Goal: Task Accomplishment & Management: Manage account settings

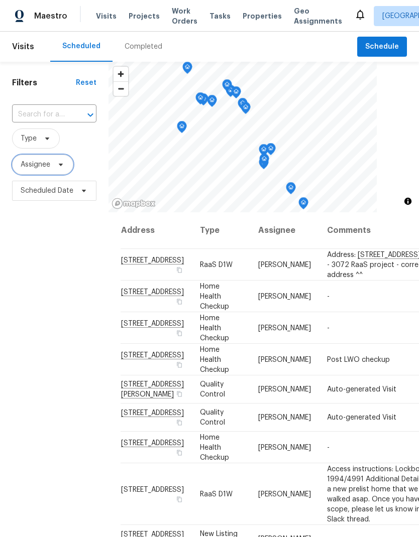
click at [54, 165] on span at bounding box center [59, 165] width 11 height 8
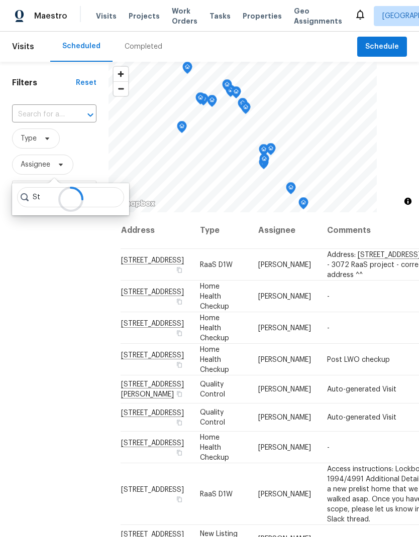
type input "S"
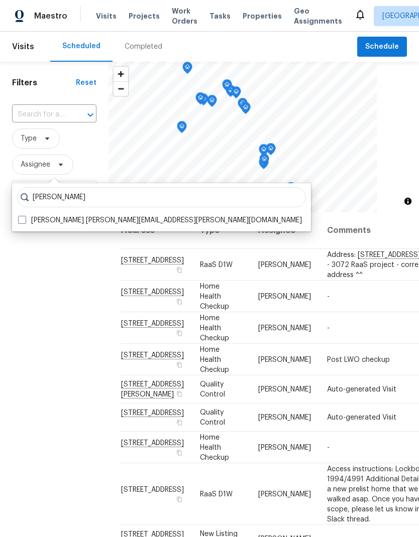
type input "Navid ranjbar"
click at [20, 221] on span at bounding box center [22, 220] width 8 height 8
click at [20, 221] on input "Navid Ranjbar navid.ranjbar@opendoor.com" at bounding box center [21, 218] width 7 height 7
checkbox input "true"
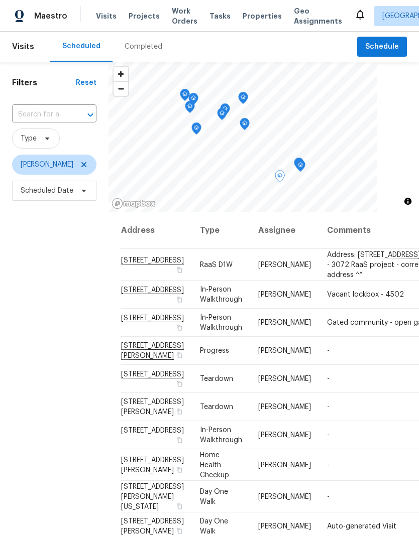
click at [228, 309] on td "In-Person Walkthrough" at bounding box center [221, 295] width 58 height 28
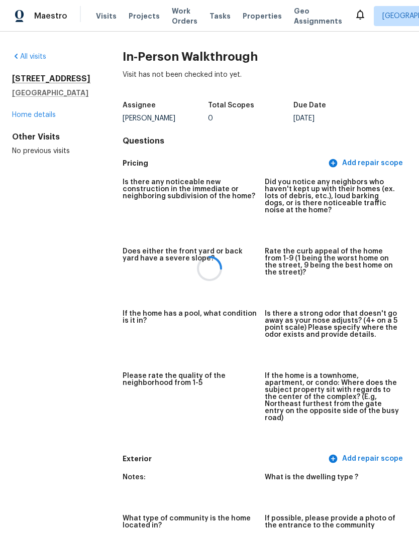
click at [50, 128] on div at bounding box center [209, 268] width 419 height 537
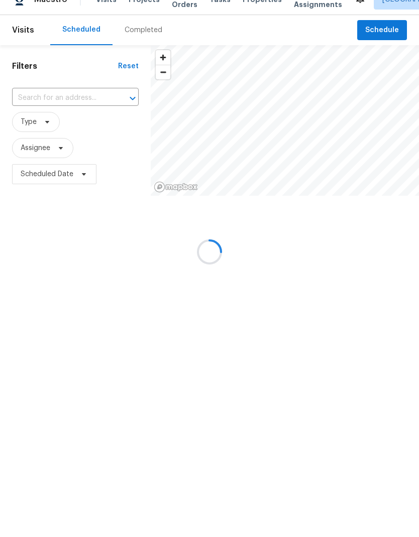
scroll to position [4, 0]
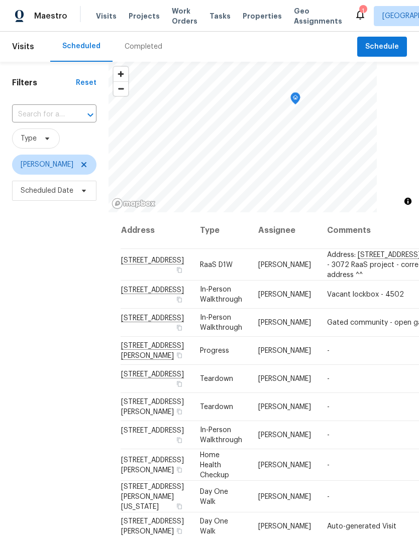
click at [298, 99] on icon "Map marker" at bounding box center [295, 99] width 9 height 12
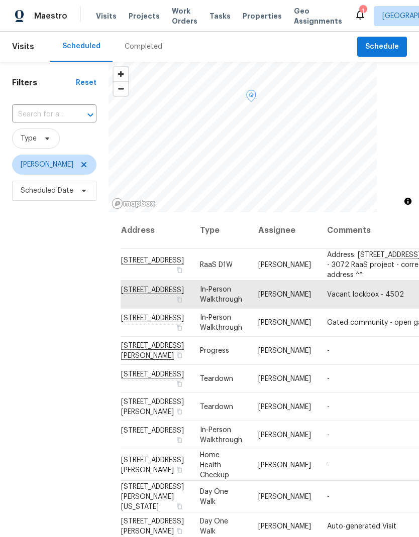
click at [356, 17] on icon at bounding box center [360, 15] width 8 height 10
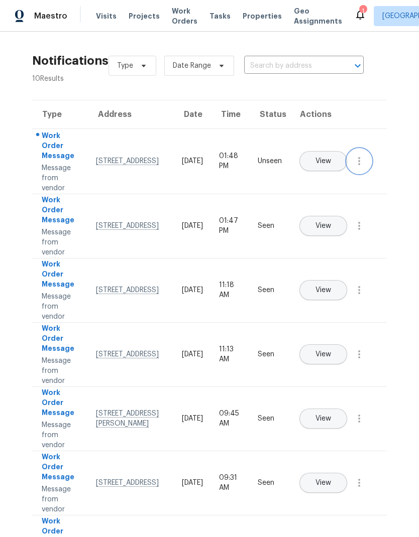
click at [362, 167] on icon "button" at bounding box center [359, 161] width 12 height 12
click at [325, 178] on div "Mark Seen" at bounding box center [302, 173] width 78 height 10
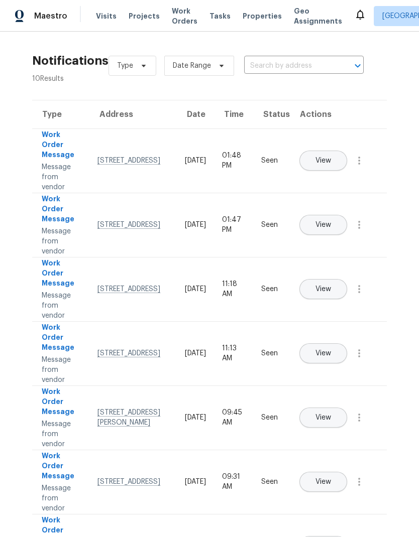
click at [214, 13] on span "Tasks" at bounding box center [219, 16] width 21 height 7
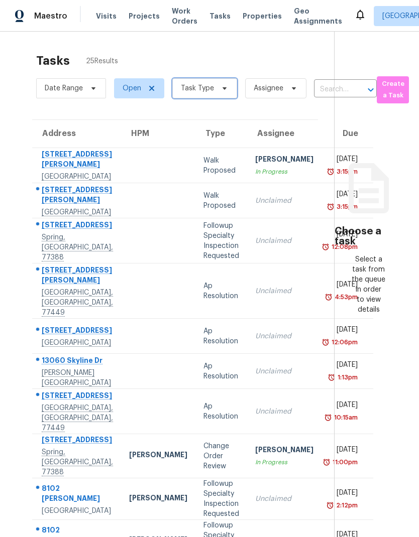
click at [206, 86] on span "Task Type" at bounding box center [197, 88] width 33 height 10
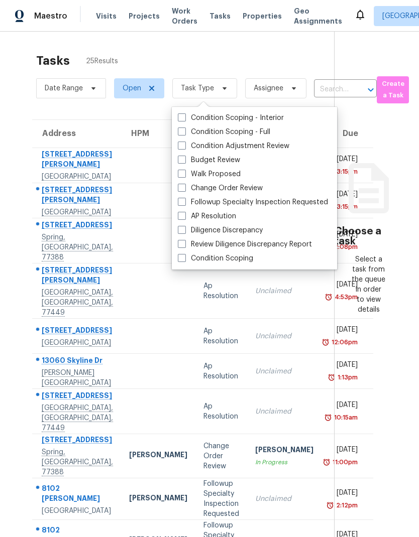
click at [183, 156] on span at bounding box center [182, 160] width 8 height 8
click at [183, 155] on input "Budget Review" at bounding box center [181, 158] width 7 height 7
checkbox input "true"
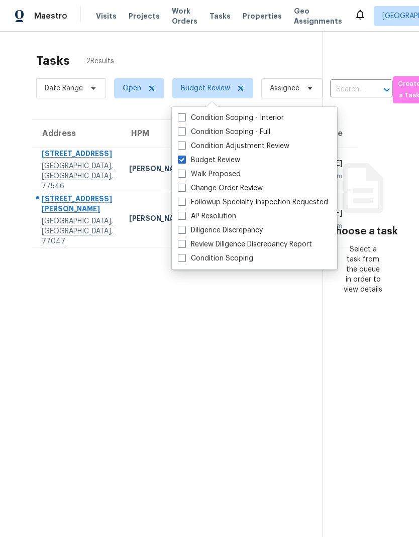
click at [19, 122] on div "Address HPM Type Assignee Due 2207 Pilgrims Point Dr Friendswood, TX, 77546 Nav…" at bounding box center [169, 183] width 306 height 128
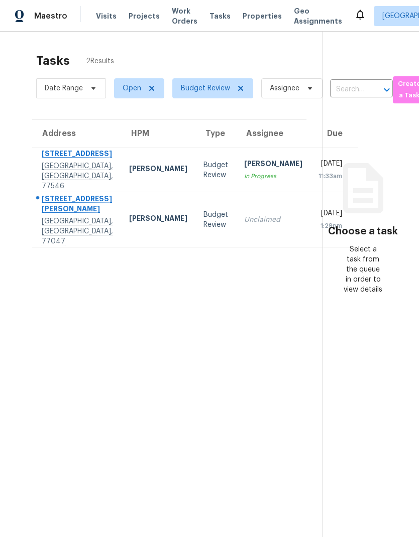
click at [57, 208] on div "1609 Nichole Woods Dr" at bounding box center [77, 205] width 71 height 23
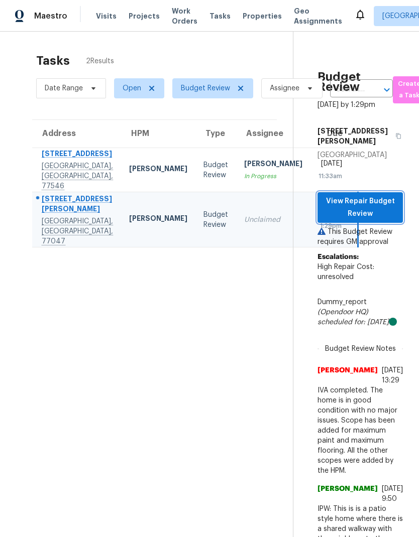
click at [380, 209] on span "View Repair Budget Review" at bounding box center [359, 207] width 69 height 25
click at [65, 216] on div "1609 Nichole Woods Dr" at bounding box center [77, 205] width 71 height 23
click at [367, 216] on span "View Repair Budget Review" at bounding box center [359, 207] width 69 height 25
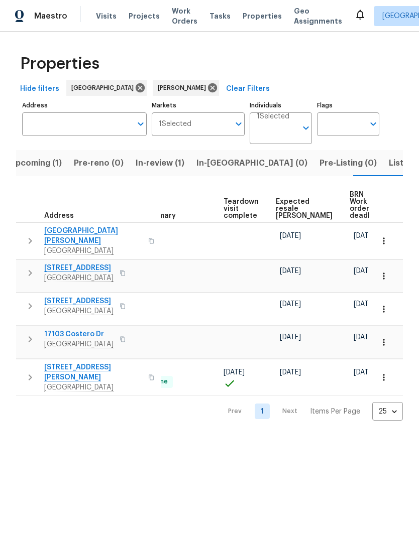
scroll to position [0, 212]
click at [35, 171] on button "Upcoming (1)" at bounding box center [36, 163] width 64 height 26
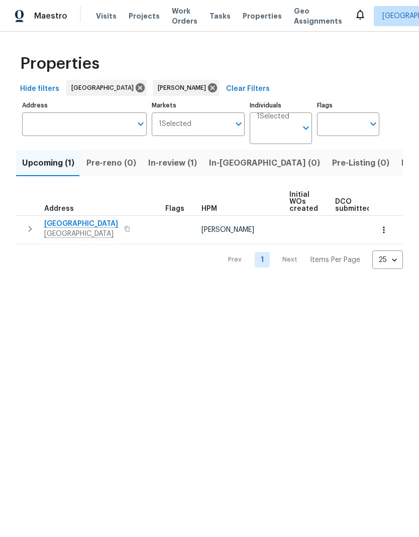
click at [386, 230] on icon "button" at bounding box center [383, 230] width 10 height 10
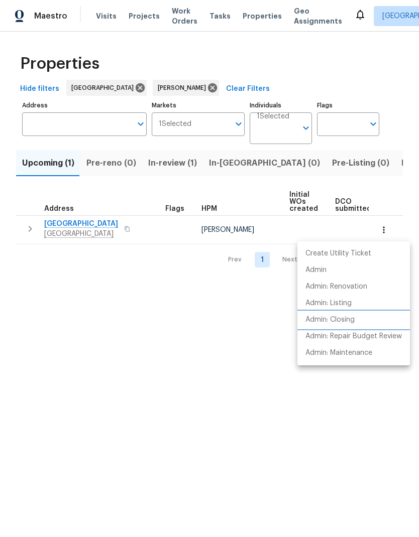
click at [356, 318] on li "Admin: Closing" at bounding box center [353, 320] width 112 height 17
